Goal: Information Seeking & Learning: Learn about a topic

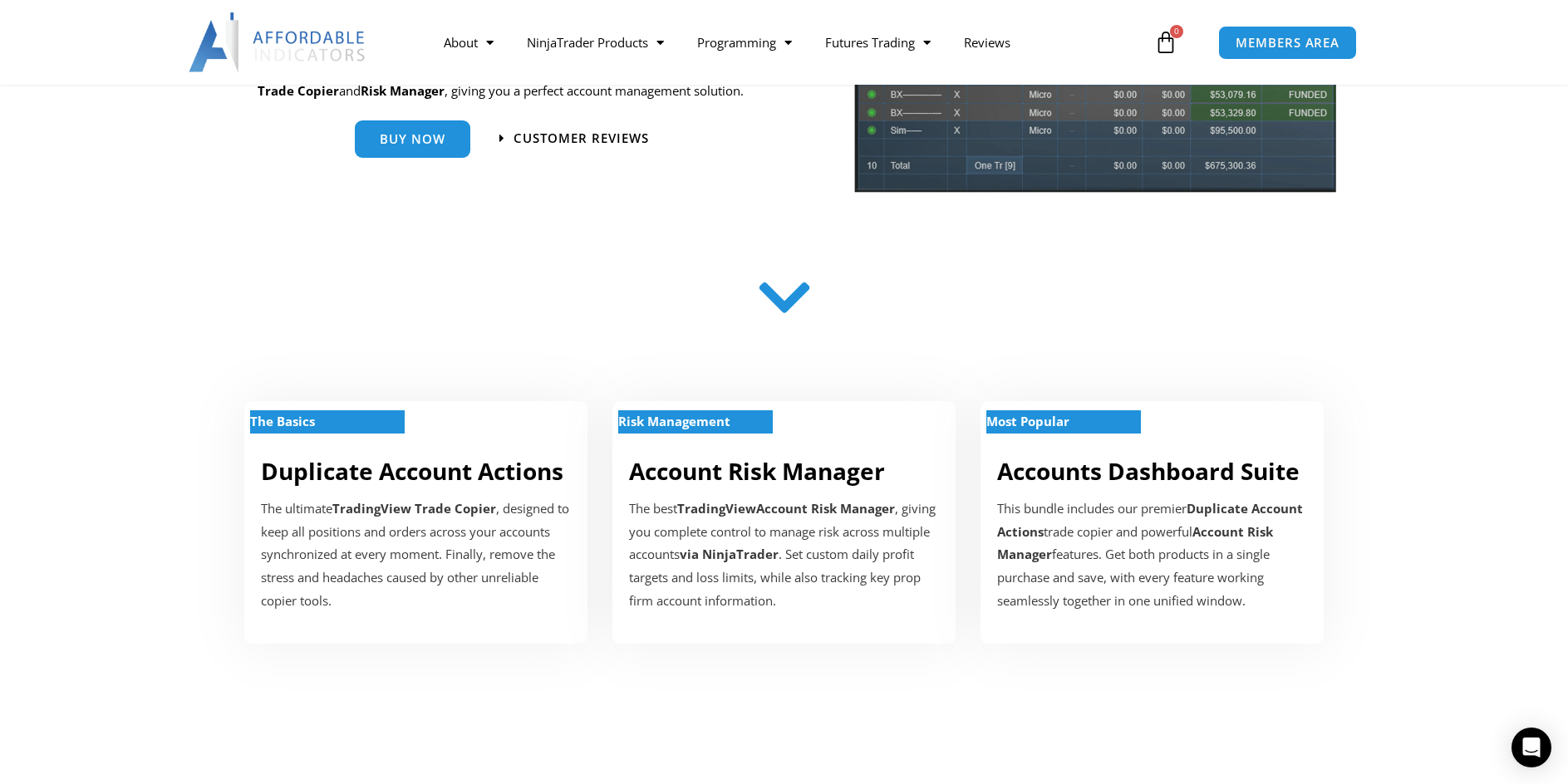
scroll to position [332, 0]
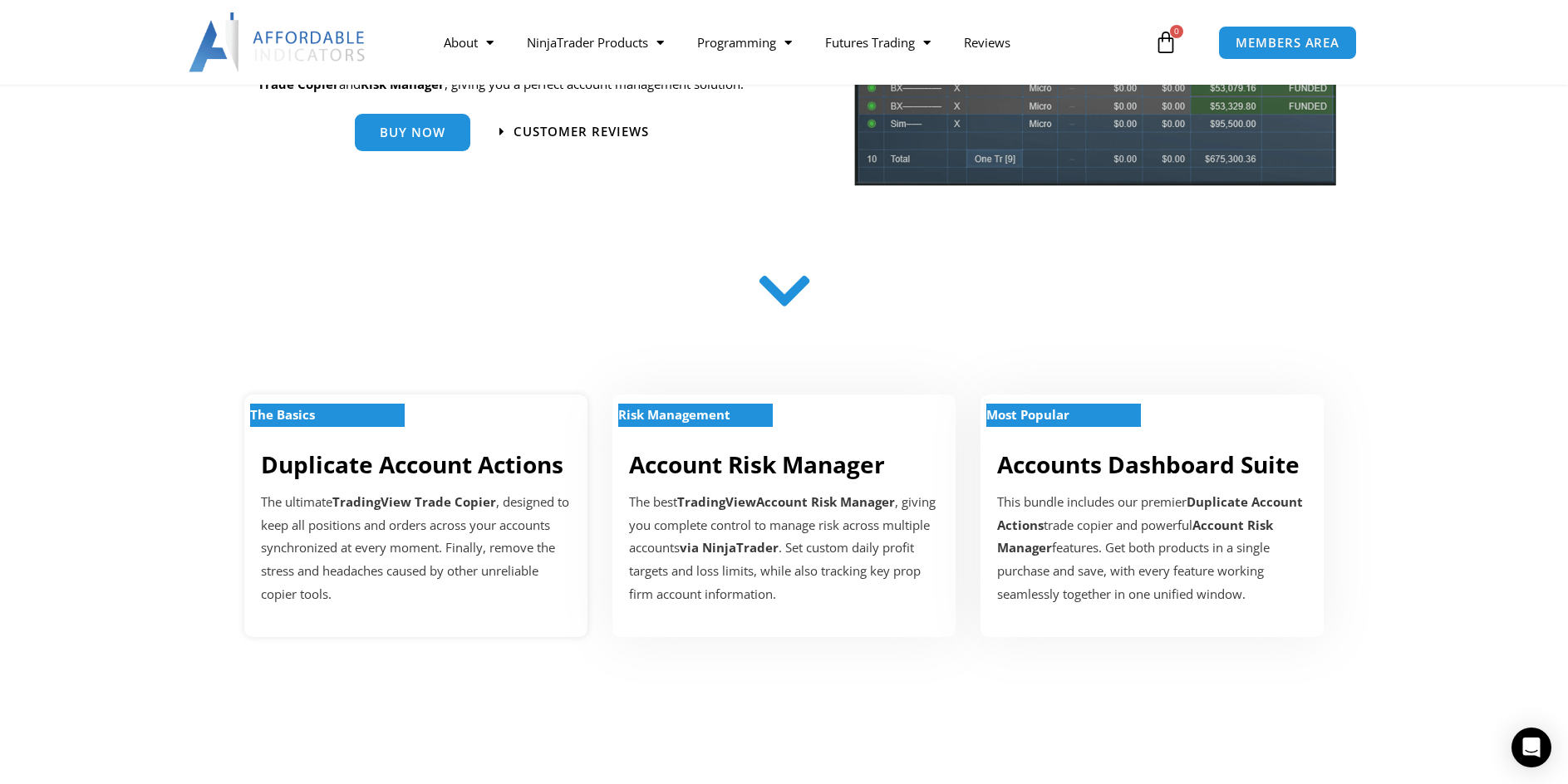
click at [315, 422] on strong "The Basics" at bounding box center [283, 414] width 65 height 17
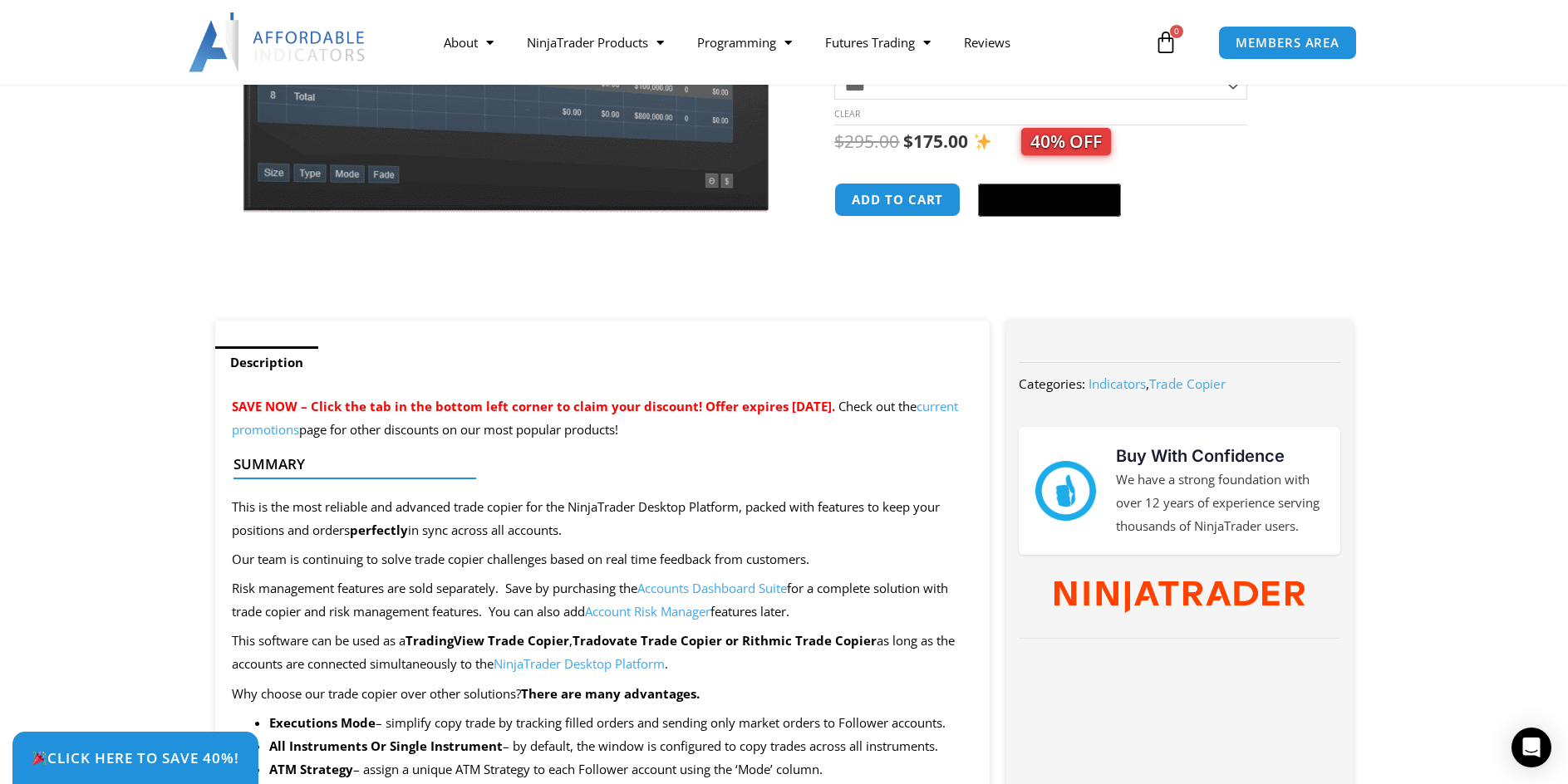
scroll to position [499, 0]
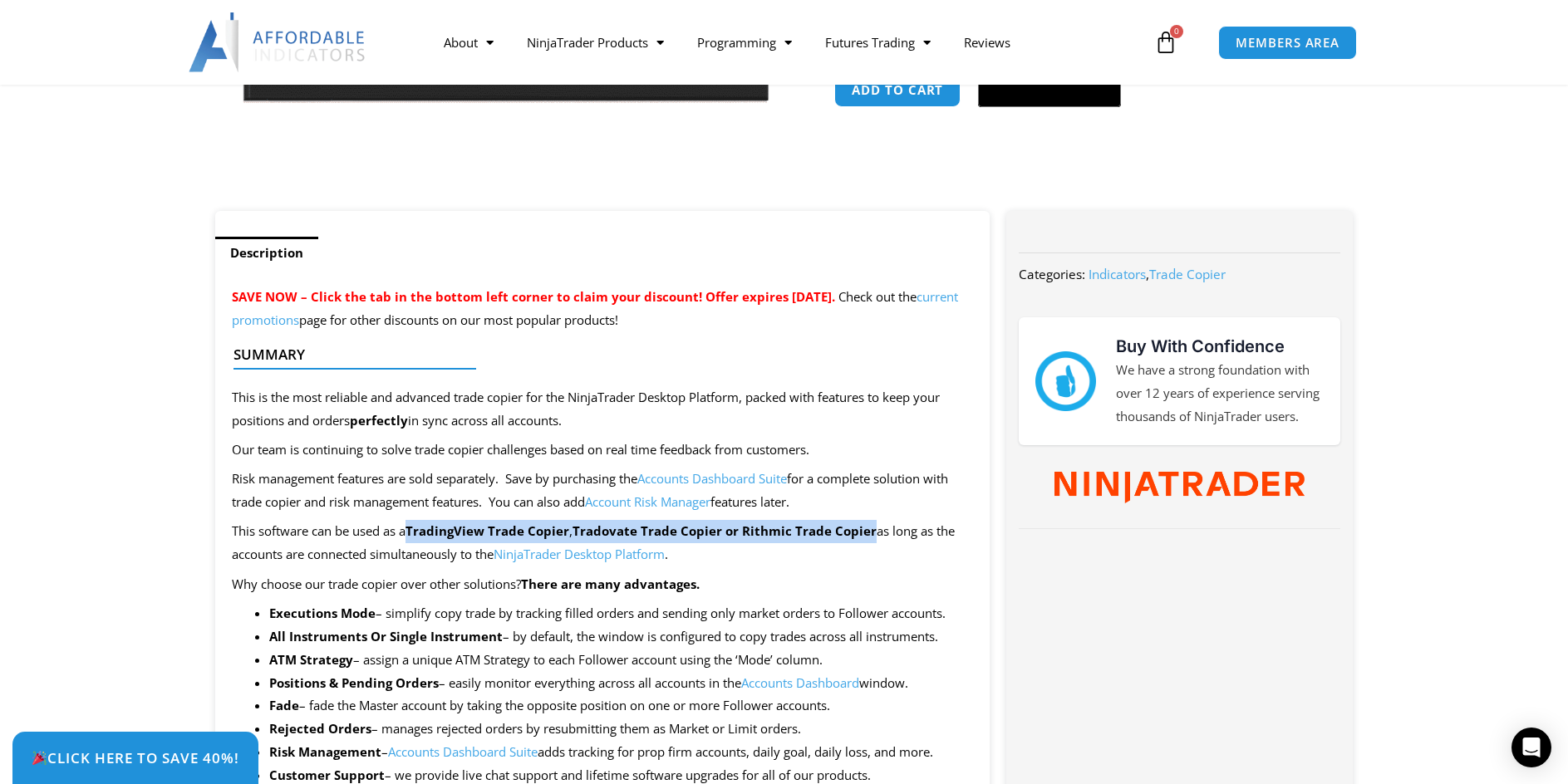
drag, startPoint x: 874, startPoint y: 532, endPoint x: 413, endPoint y: 529, distance: 461.0
click at [413, 529] on p "This software can be used as a TradingView Trade Copier , Tradovate Trade Copie…" at bounding box center [603, 543] width 742 height 47
copy p "TradingView Trade Copier , Tradovate Trade Copier or Rithmic Trade Copier"
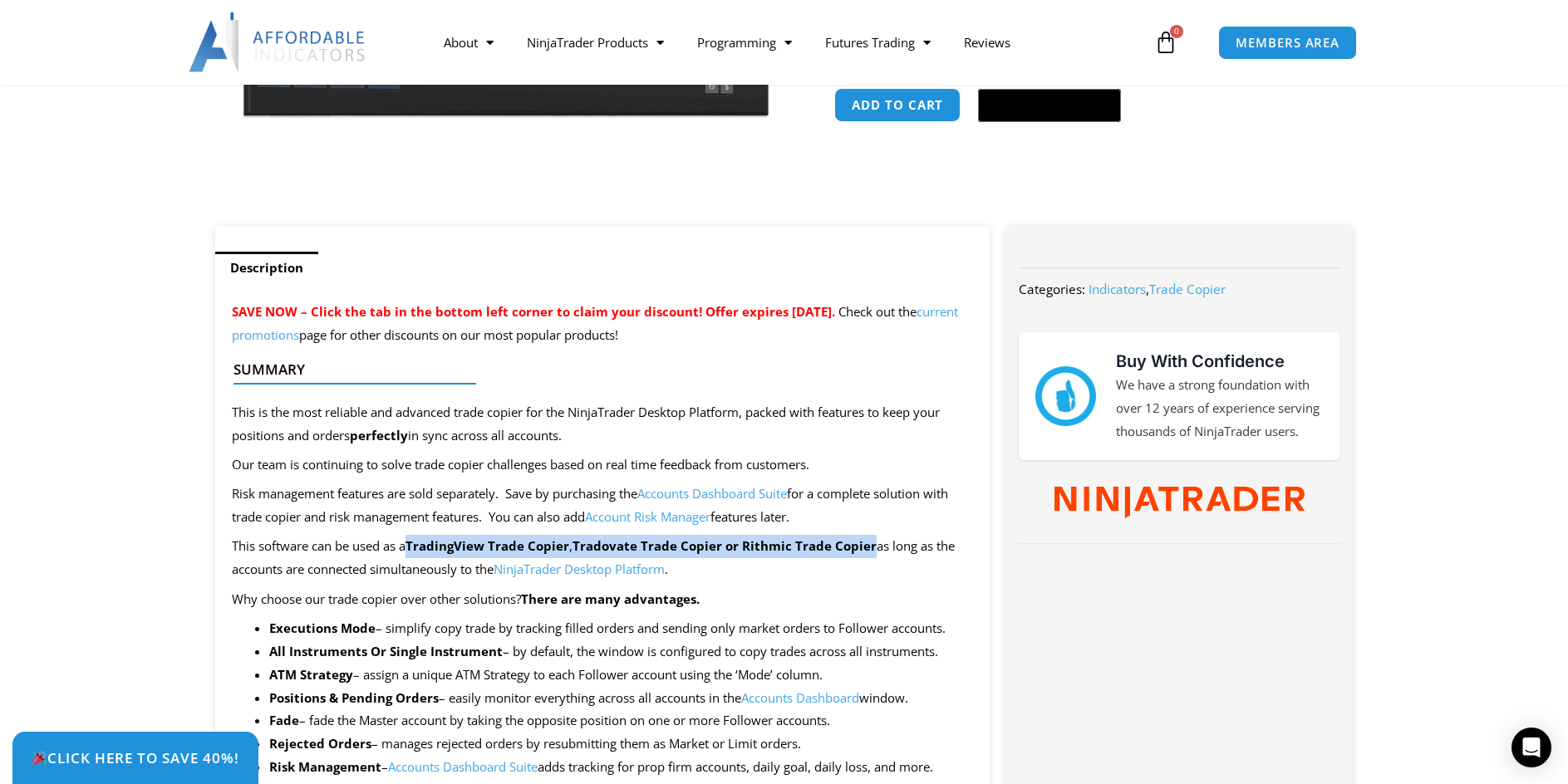
scroll to position [0, 0]
